Goal: Task Accomplishment & Management: Complete application form

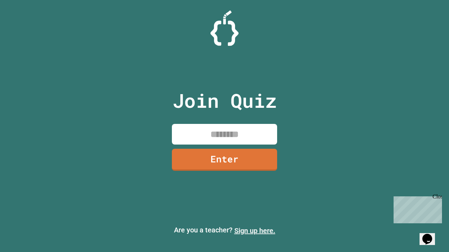
click at [255, 231] on link "Sign up here." at bounding box center [254, 231] width 41 height 8
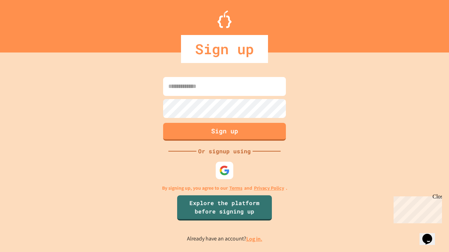
click at [255, 239] on link "Log in." at bounding box center [254, 239] width 16 height 7
